Goal: Task Accomplishment & Management: Manage account settings

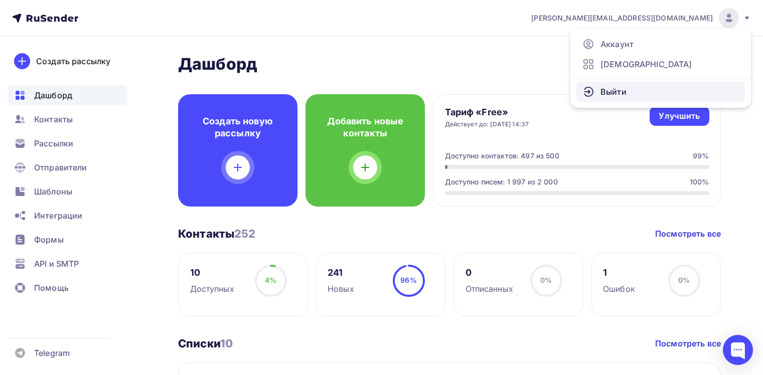
click at [641, 87] on link "Выйти" at bounding box center [660, 92] width 169 height 20
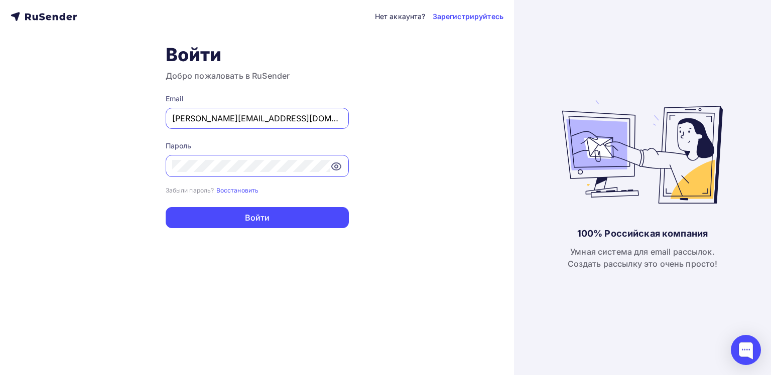
click at [278, 120] on input "kurovsky@ucoz-team.net" at bounding box center [257, 118] width 170 height 12
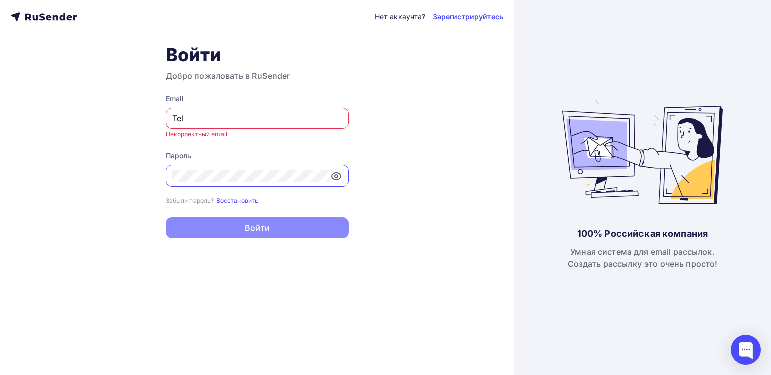
type input "Tele"
type input "g"
click at [56, 169] on div "Нет аккаунта? Зарегистрируйтесь Войти Добро пожаловать в RuSender Email Введите…" at bounding box center [257, 187] width 514 height 375
click at [221, 118] on input "text" at bounding box center [257, 118] width 170 height 12
paste input "[EMAIL_ADDRESS][DOMAIN_NAME]"
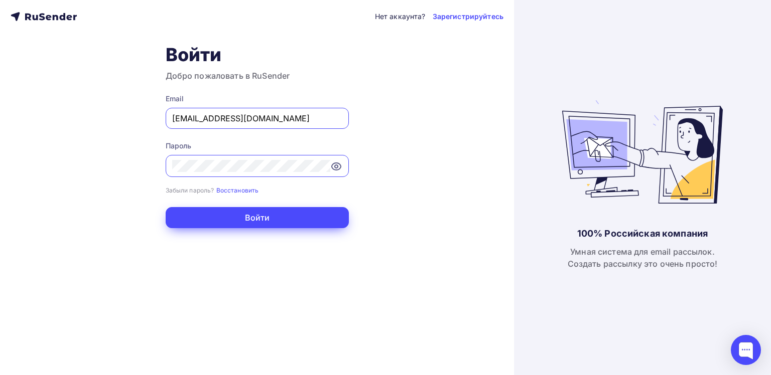
type input "[EMAIL_ADDRESS][DOMAIN_NAME]"
click at [0, 375] on s-acskxaec-wq at bounding box center [0, 375] width 0 height 0
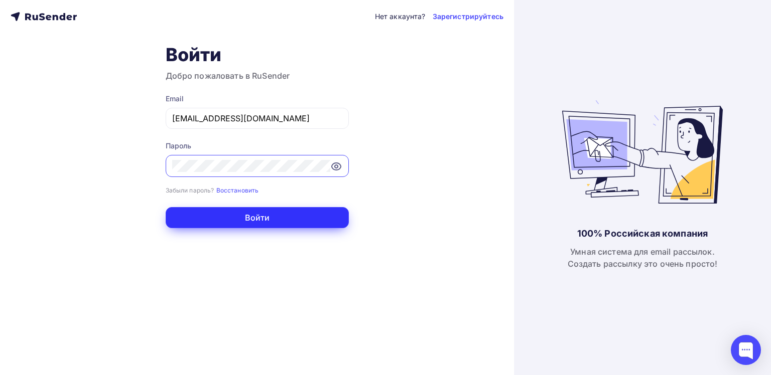
click at [267, 218] on button "Войти" at bounding box center [257, 217] width 183 height 21
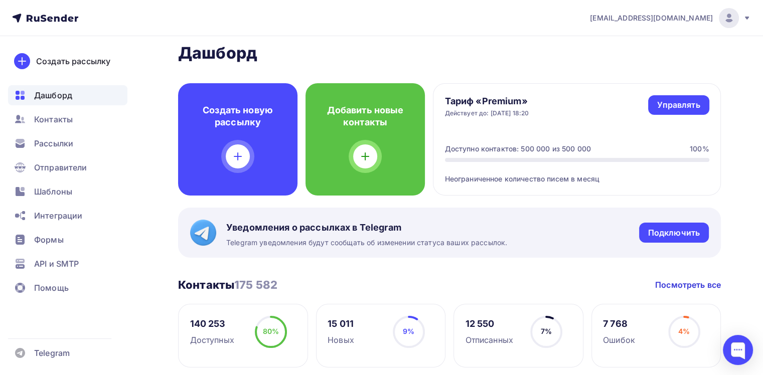
scroll to position [9, 0]
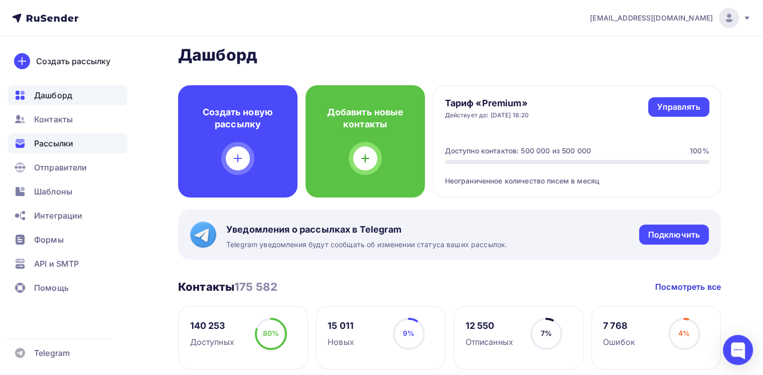
click at [51, 147] on span "Рассылки" at bounding box center [53, 143] width 39 height 12
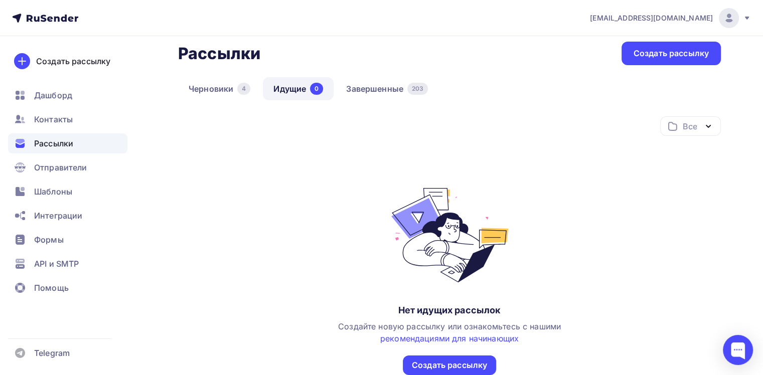
scroll to position [87, 0]
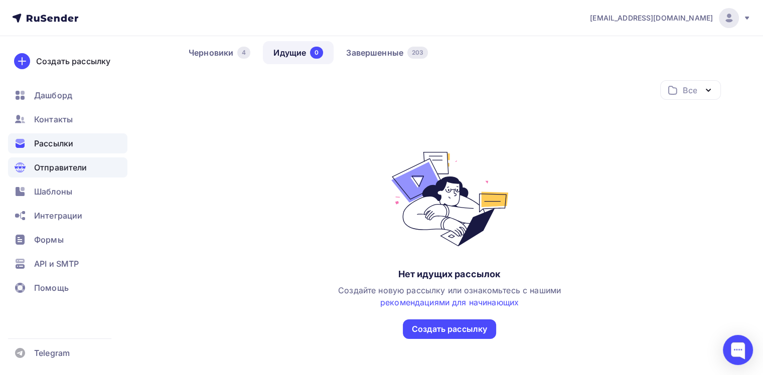
click at [83, 170] on span "Отправители" at bounding box center [60, 168] width 53 height 12
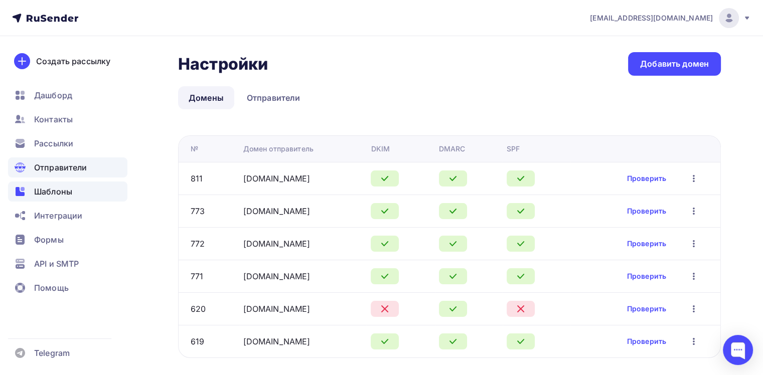
click at [79, 182] on div "Шаблоны" at bounding box center [67, 192] width 119 height 20
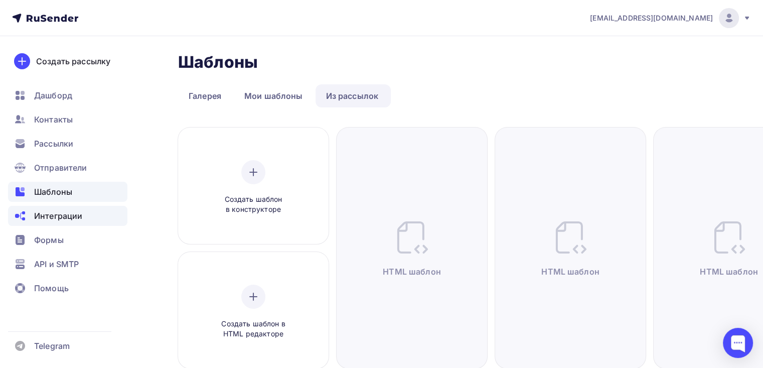
click at [69, 220] on span "Интеграции" at bounding box center [58, 216] width 48 height 12
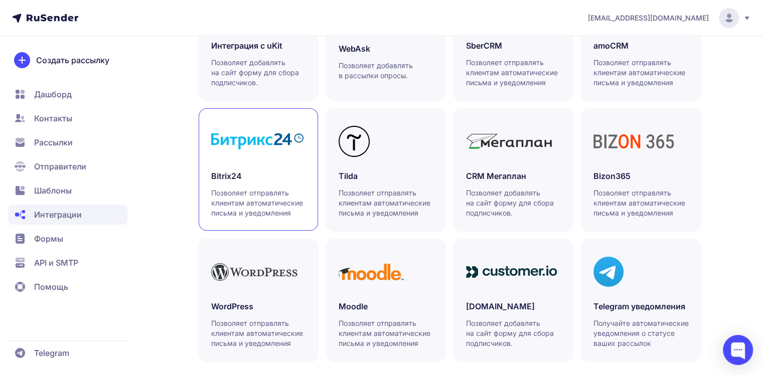
scroll to position [315, 0]
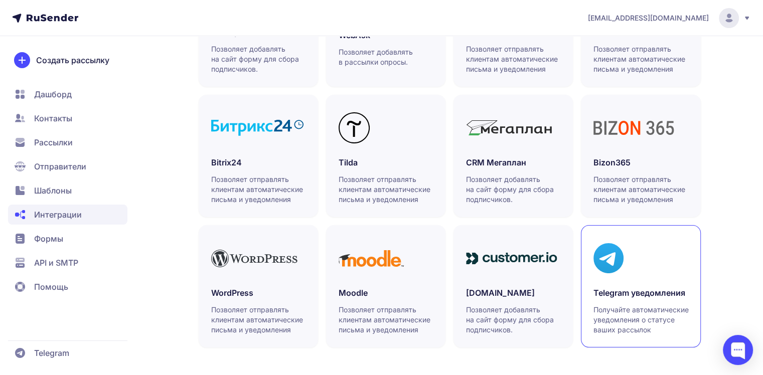
click at [609, 274] on div at bounding box center [640, 258] width 94 height 41
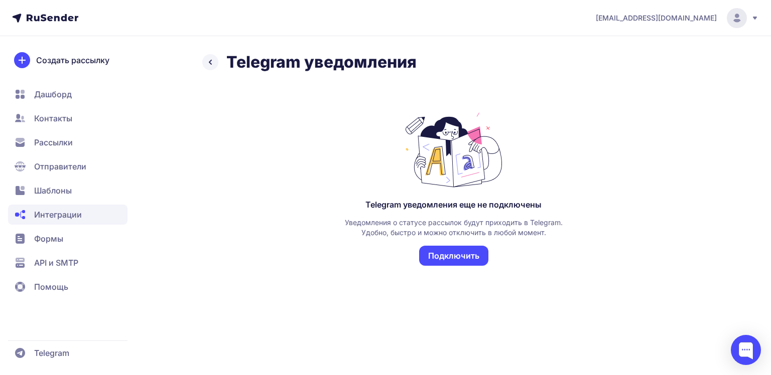
click at [422, 257] on button "Подключить" at bounding box center [453, 256] width 69 height 20
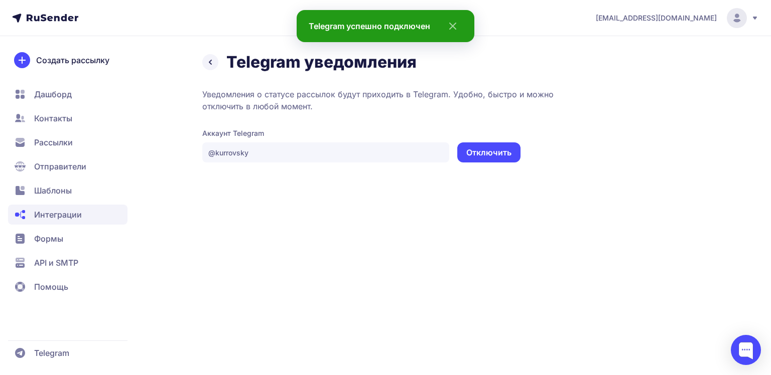
click at [485, 148] on button "Отключить" at bounding box center [488, 152] width 63 height 20
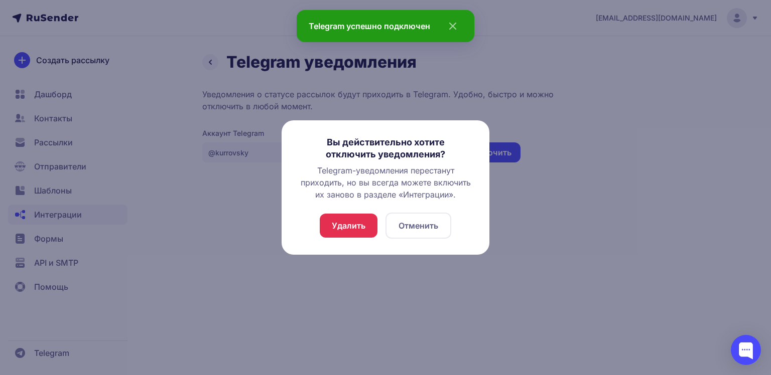
click at [351, 220] on button "Удалить" at bounding box center [349, 226] width 58 height 24
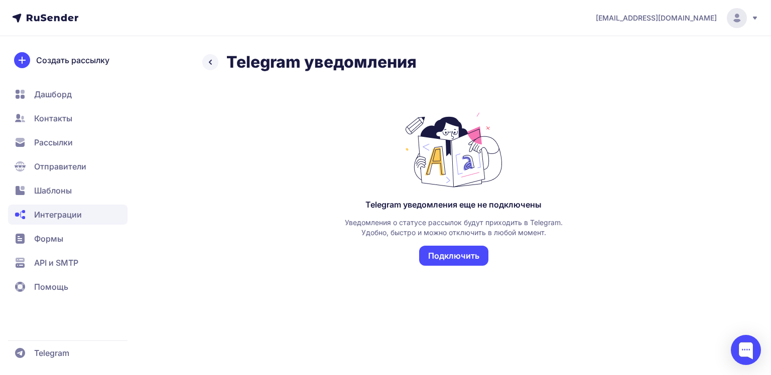
click at [435, 253] on button "Подключить" at bounding box center [453, 256] width 69 height 20
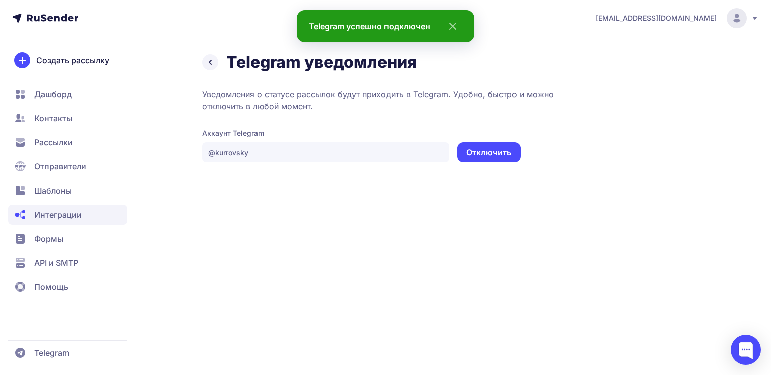
click at [473, 155] on button "Отключить" at bounding box center [488, 152] width 63 height 20
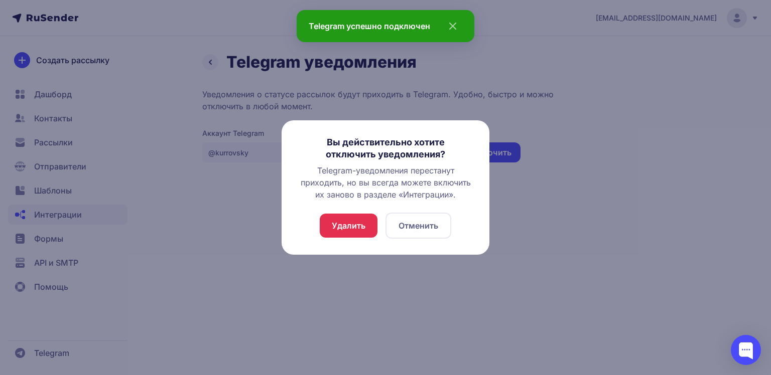
click at [349, 225] on button "Удалить" at bounding box center [349, 226] width 58 height 24
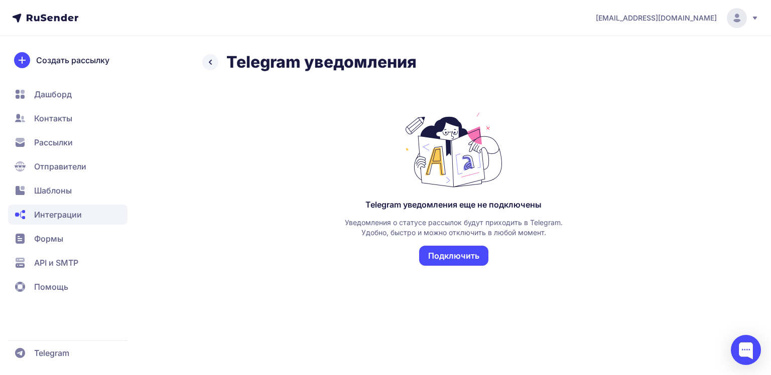
click at [463, 249] on button "Подключить" at bounding box center [453, 256] width 69 height 20
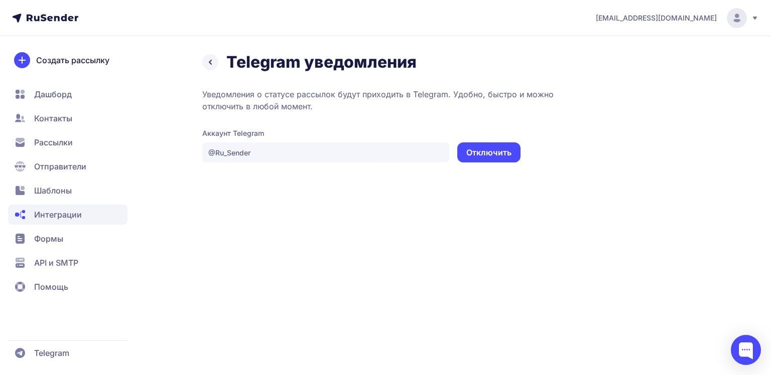
click at [675, 87] on div "Telegram уведомления Уведомления о статусе рассылок будут приходить в Telegram.…" at bounding box center [453, 107] width 502 height 110
click at [691, 64] on div "Telegram уведомления" at bounding box center [453, 62] width 502 height 20
